Goal: Complete application form

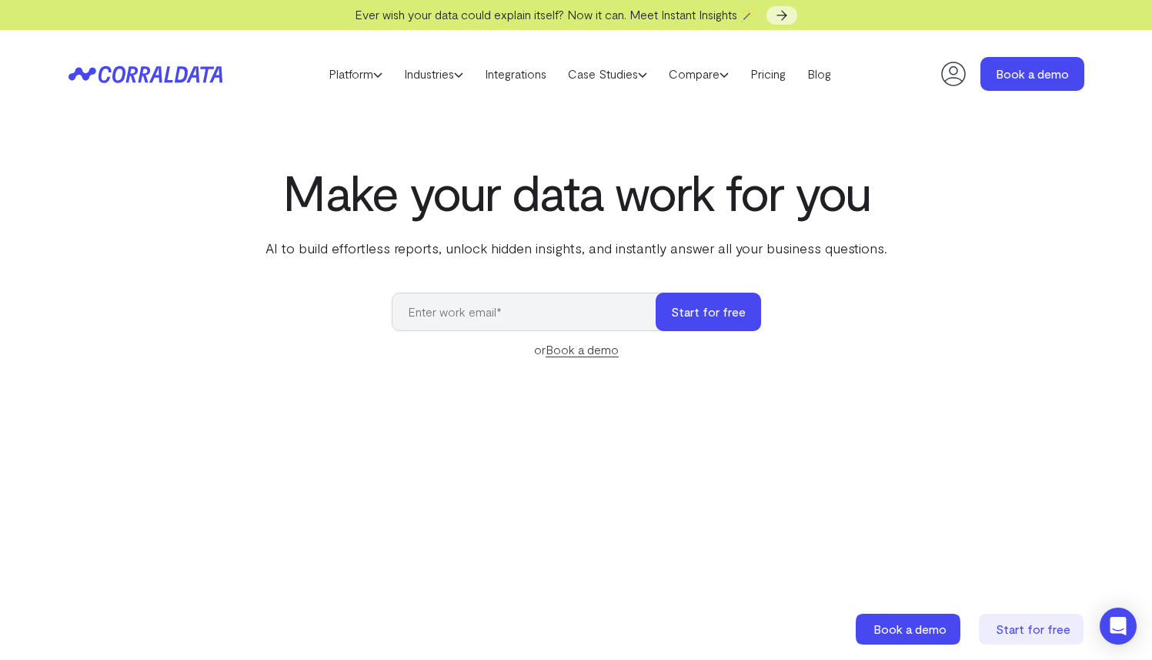
click at [949, 71] on icon at bounding box center [953, 74] width 25 height 25
click at [568, 312] on input "email" at bounding box center [531, 311] width 279 height 38
paste input "[EMAIL_ADDRESS][DOMAIN_NAME]"
type input "[EMAIL_ADDRESS][DOMAIN_NAME]"
click at [710, 312] on button "Start for free" at bounding box center [708, 311] width 105 height 38
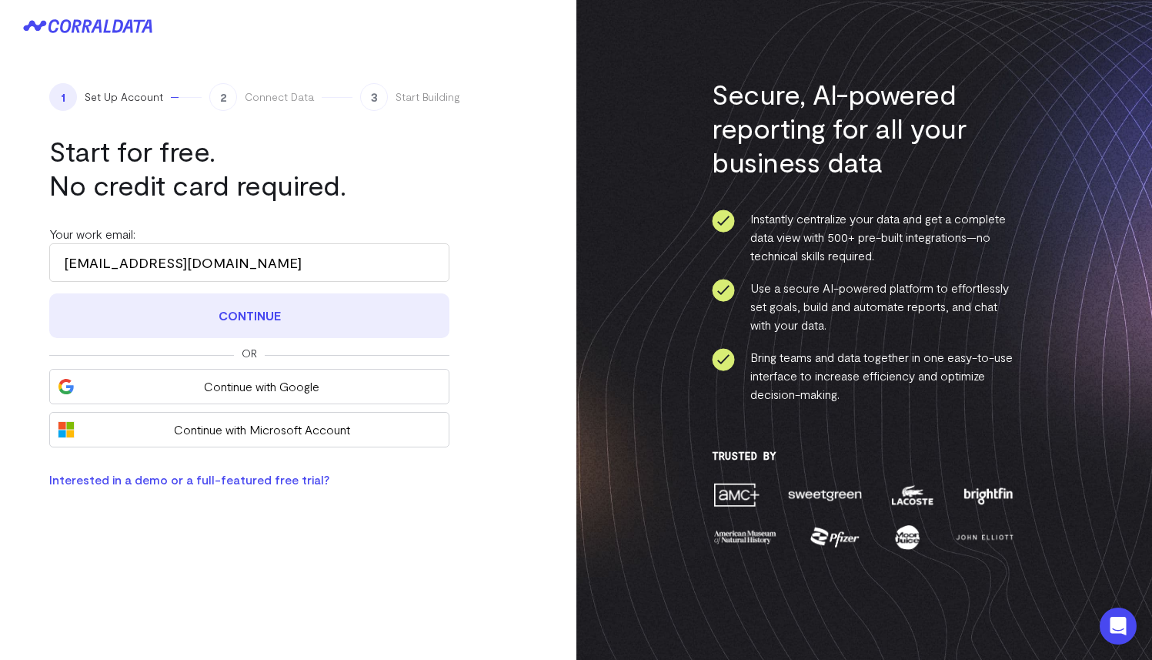
click at [364, 308] on button "Continue" at bounding box center [249, 315] width 400 height 45
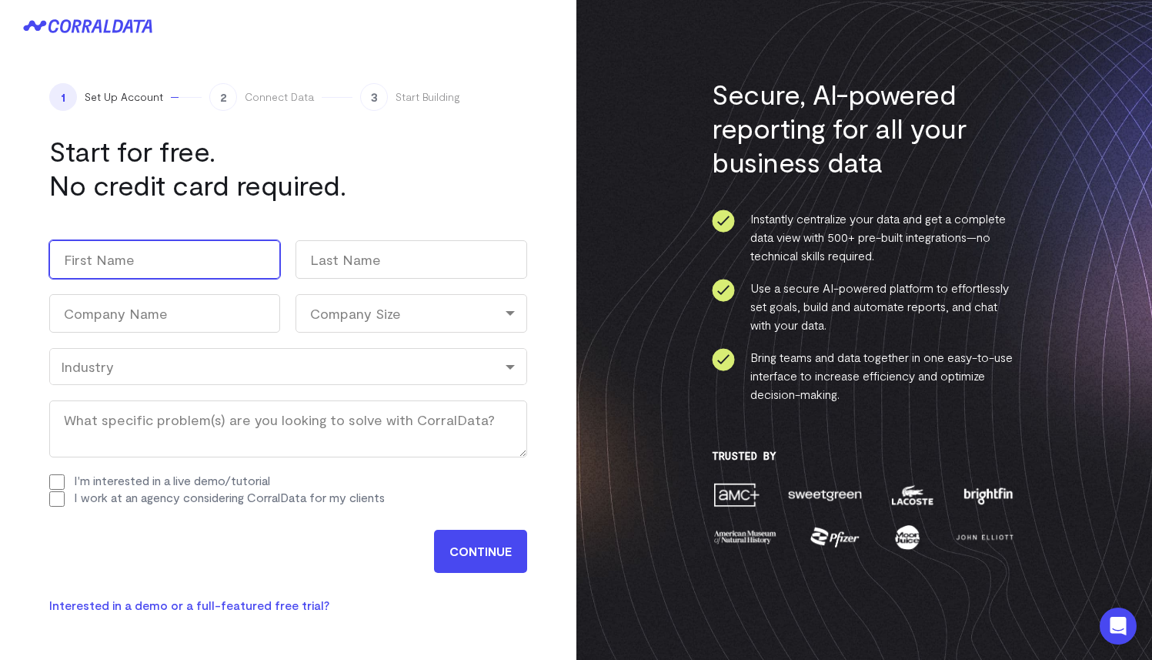
click at [221, 266] on input "First" at bounding box center [164, 259] width 231 height 38
type input "[PERSON_NAME]"
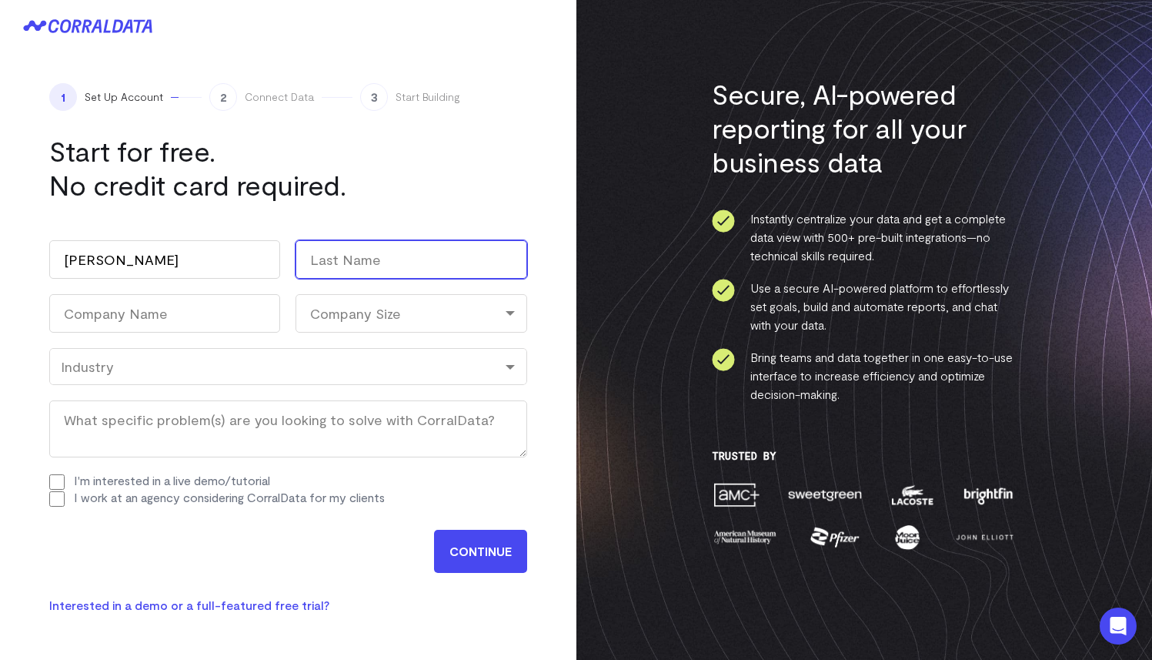
paste input "lokaf16043@mirarmax.com"
click at [357, 253] on input "lokaf16043@mirarmax.com" at bounding box center [411, 259] width 231 height 38
type input "lokaf"
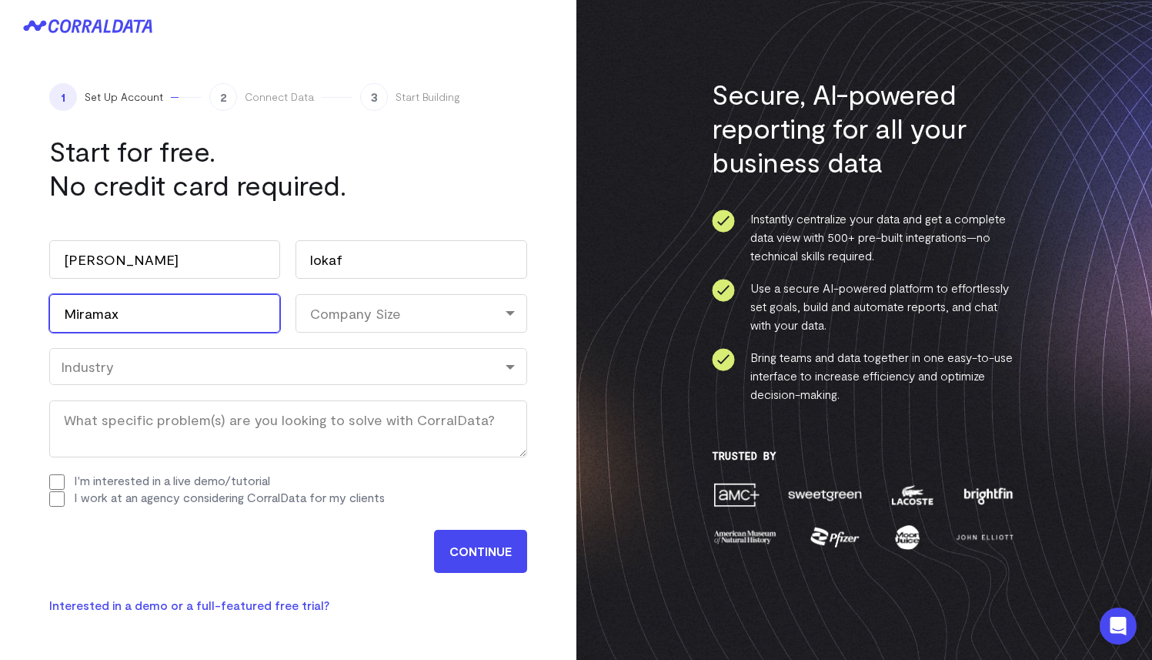
type input "Miramax"
click at [459, 329] on div "Company Size" at bounding box center [411, 313] width 231 height 38
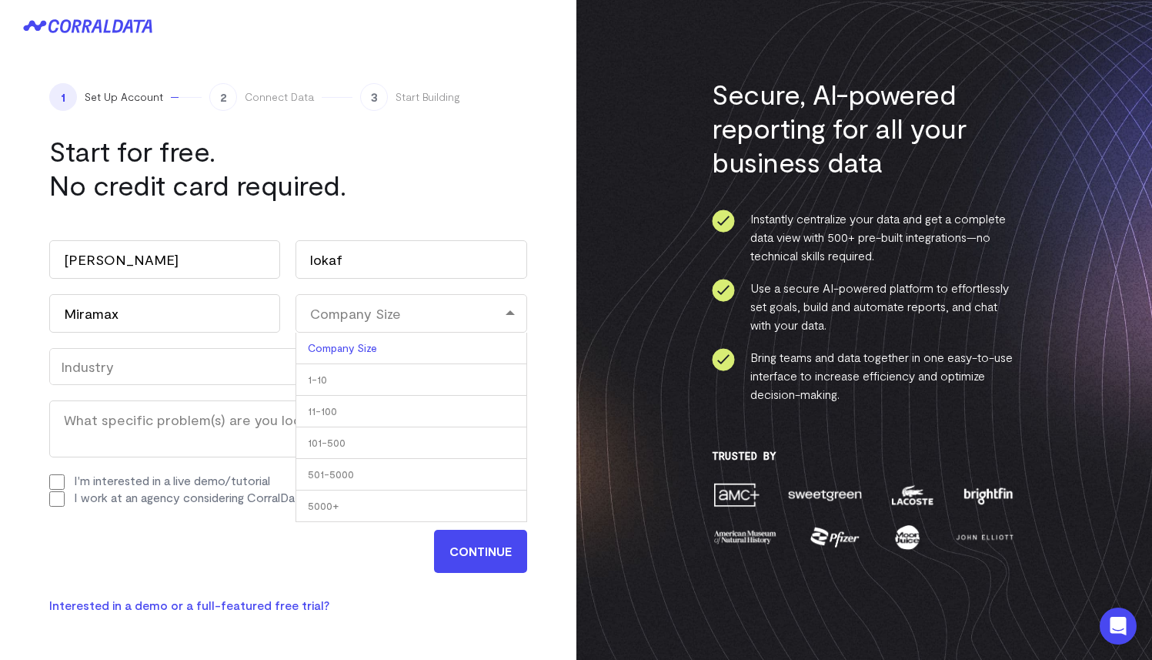
click at [459, 325] on div "Company Size" at bounding box center [411, 313] width 231 height 38
click at [455, 338] on div "Work email (Required) lokaf16043@mirarmax.com Name Matt First lokaf Last Compan…" at bounding box center [288, 373] width 478 height 297
click at [465, 320] on div "Company Size" at bounding box center [411, 313] width 231 height 38
click at [448, 393] on li "1-10" at bounding box center [411, 380] width 231 height 32
select select "1-10"
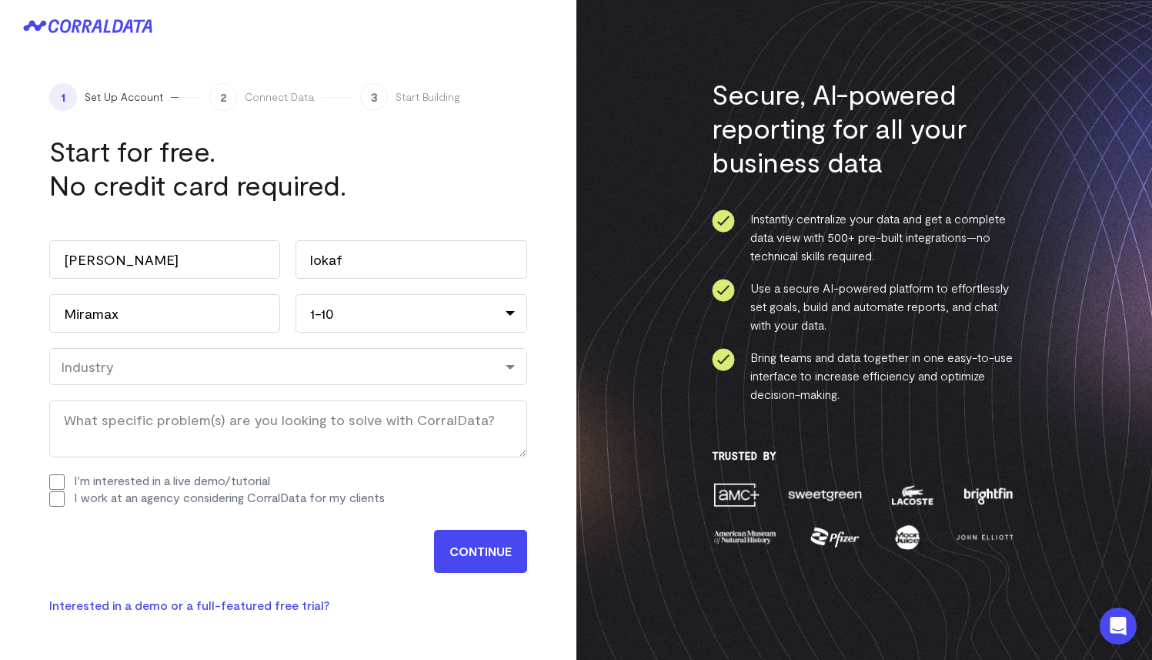
click at [433, 375] on div "Industry" at bounding box center [288, 366] width 478 height 37
click at [440, 429] on div "Work email (Required) lokaf16043@mirarmax.com Name Matt First lokaf Last Compan…" at bounding box center [288, 373] width 478 height 297
click at [373, 373] on div "Industry" at bounding box center [288, 366] width 455 height 17
click at [479, 555] on input "CONTINUE" at bounding box center [480, 551] width 93 height 43
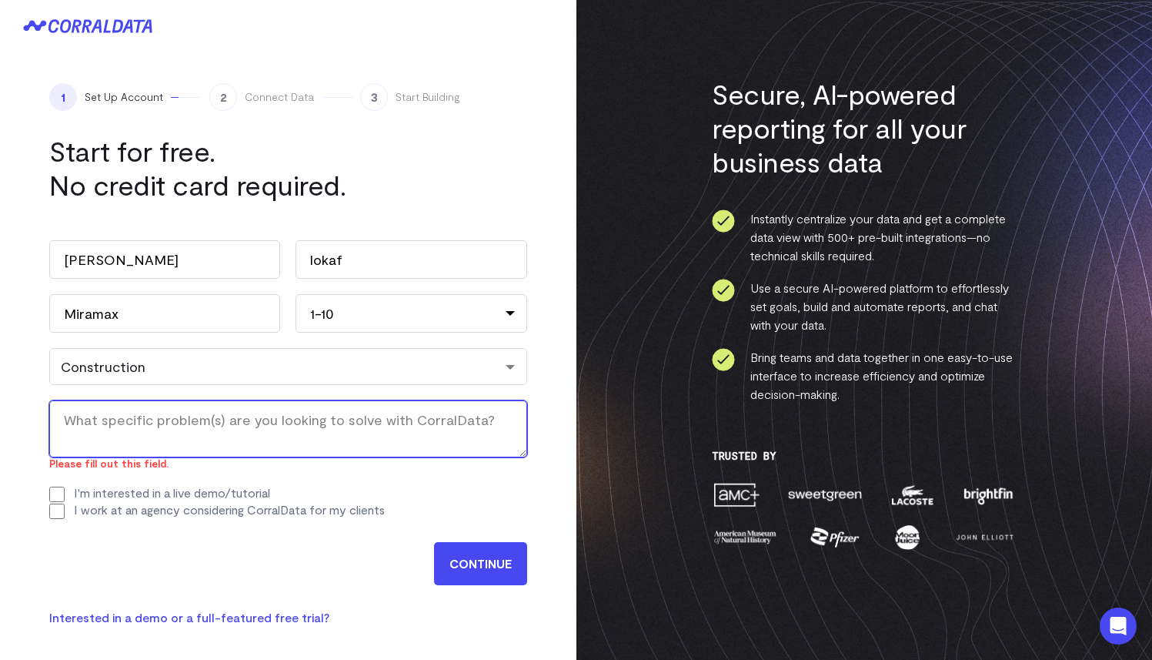
click at [209, 447] on textarea "What specific problem(s) are you looking to solve with CorralData? (Required)" at bounding box center [288, 428] width 478 height 57
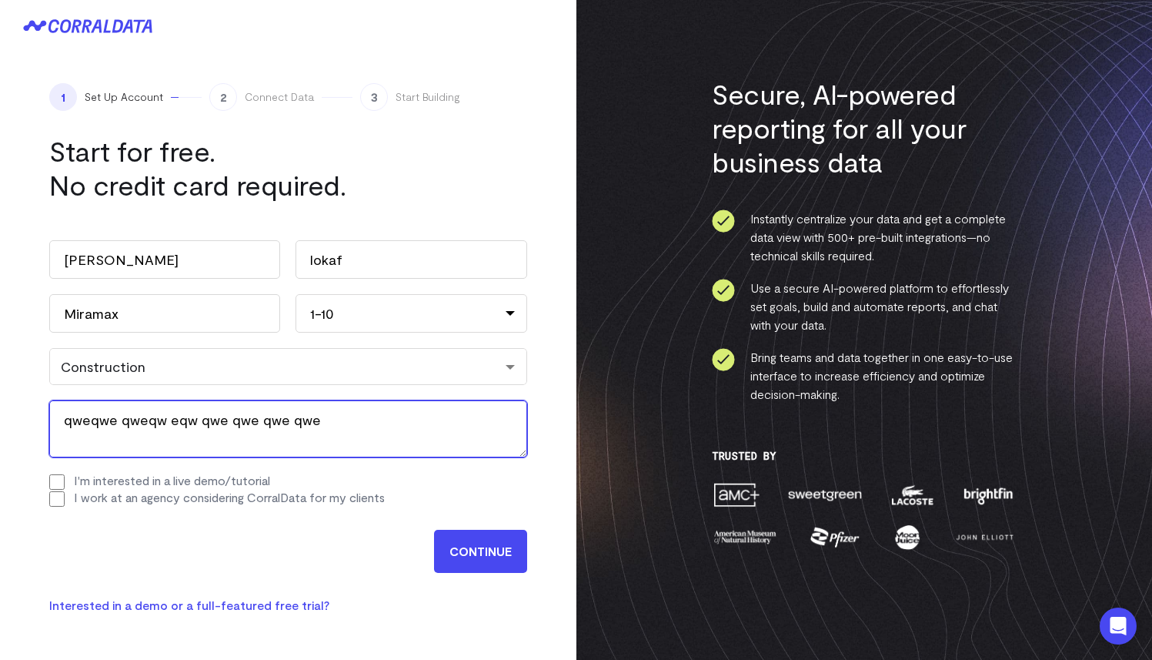
type textarea "qweqwe qweqw eqw qwe qwe qwe qwe"
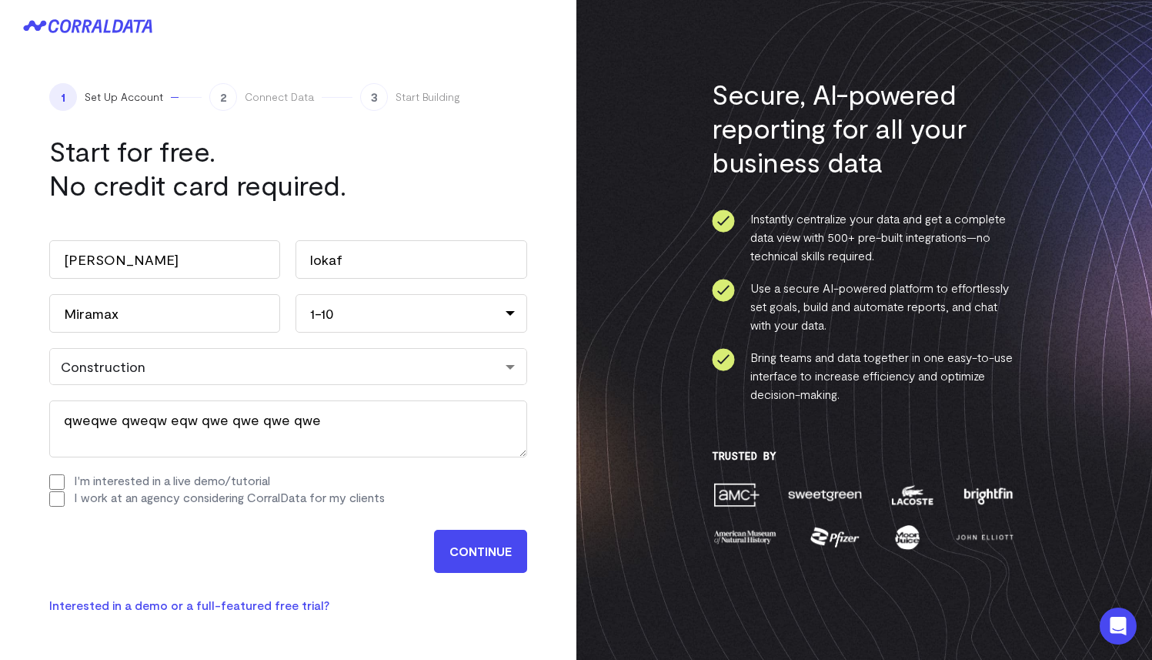
click at [470, 544] on input "CONTINUE" at bounding box center [480, 551] width 93 height 43
